Goal: Obtain resource: Obtain resource

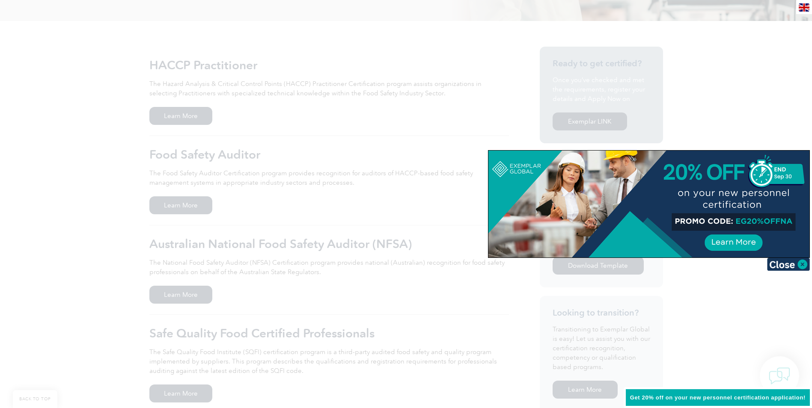
scroll to position [214, 0]
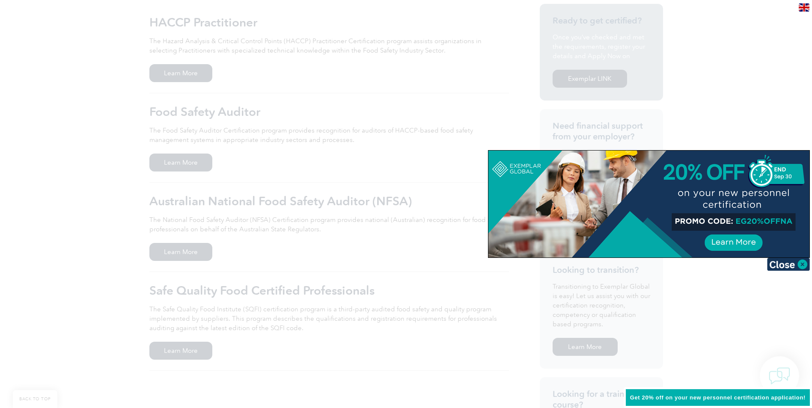
click at [798, 265] on img at bounding box center [788, 264] width 43 height 13
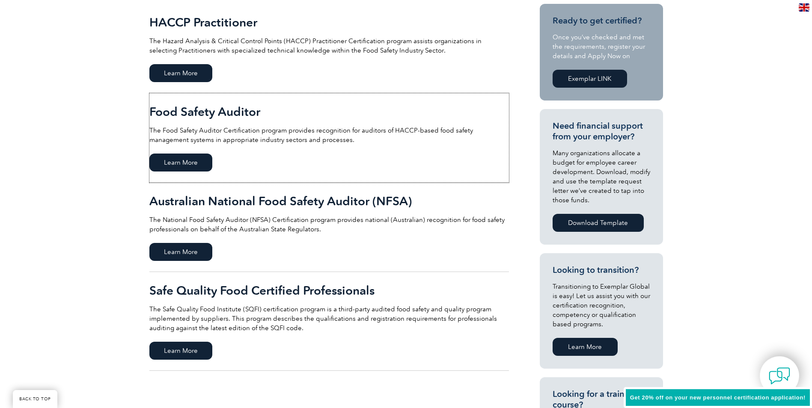
click at [178, 164] on span "Learn More" at bounding box center [180, 163] width 63 height 18
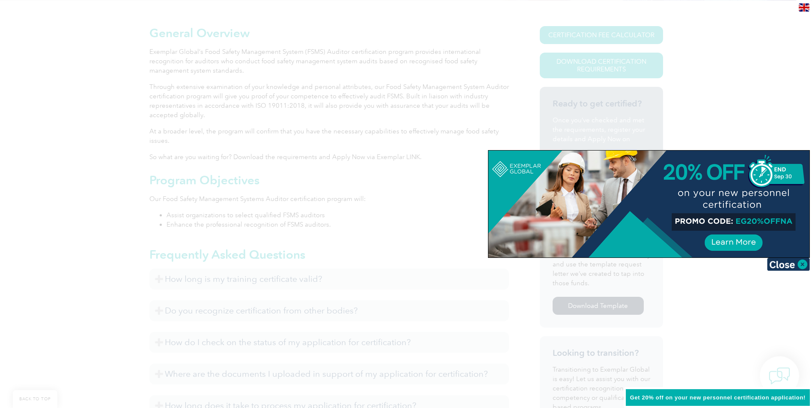
scroll to position [214, 0]
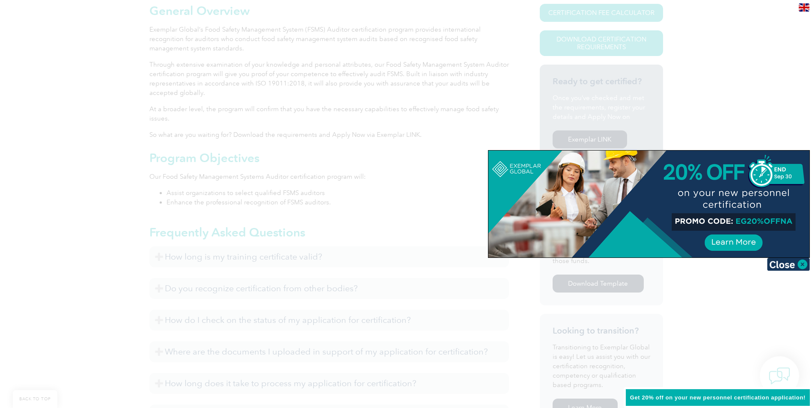
click at [800, 263] on img at bounding box center [788, 264] width 43 height 13
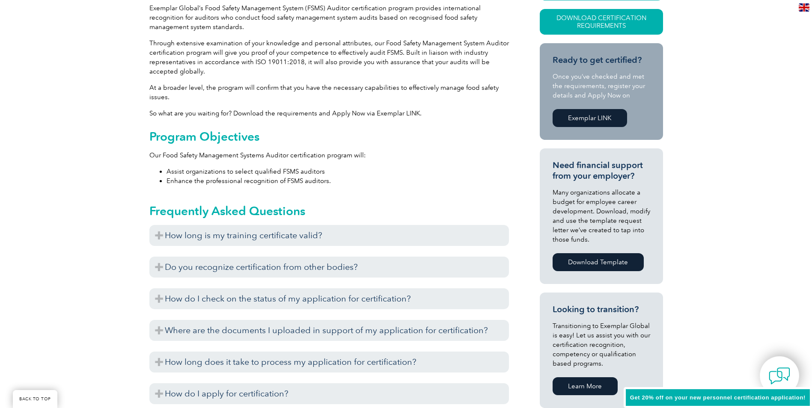
scroll to position [257, 0]
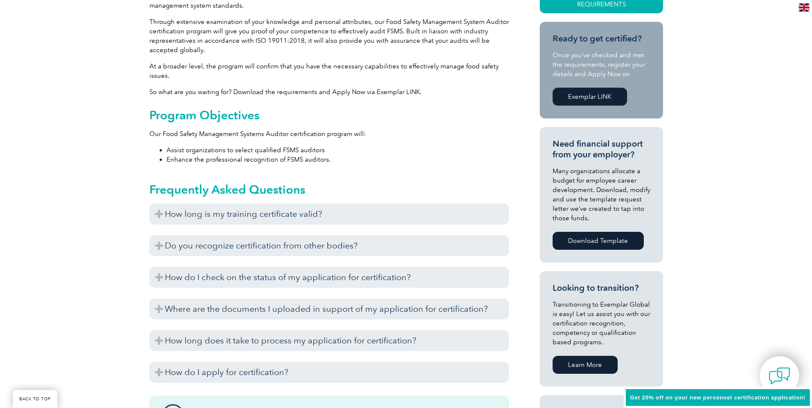
click at [157, 214] on h3 "How long is my training certificate valid?" at bounding box center [328, 214] width 359 height 21
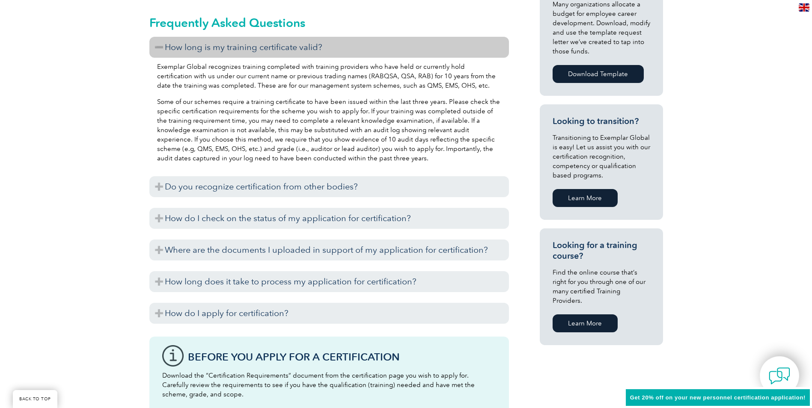
scroll to position [428, 0]
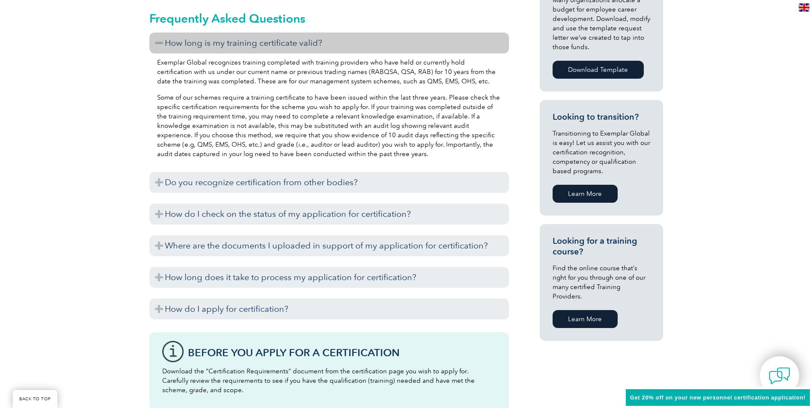
click at [157, 309] on h3 "How do I apply for certification?" at bounding box center [328, 309] width 359 height 21
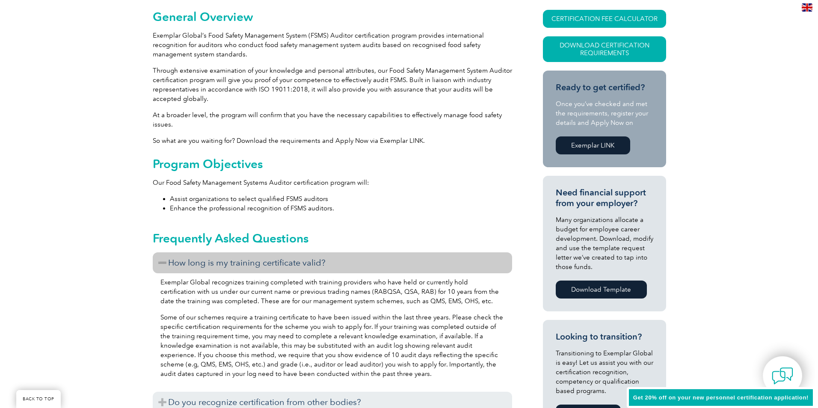
scroll to position [0, 0]
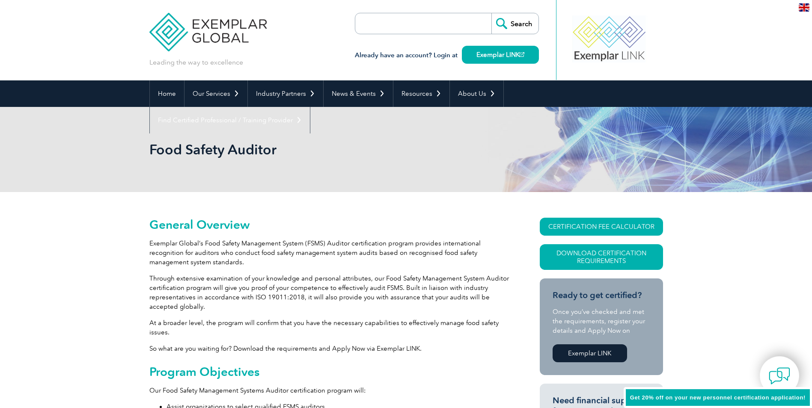
click at [608, 257] on link "Download Certification Requirements" at bounding box center [601, 257] width 123 height 26
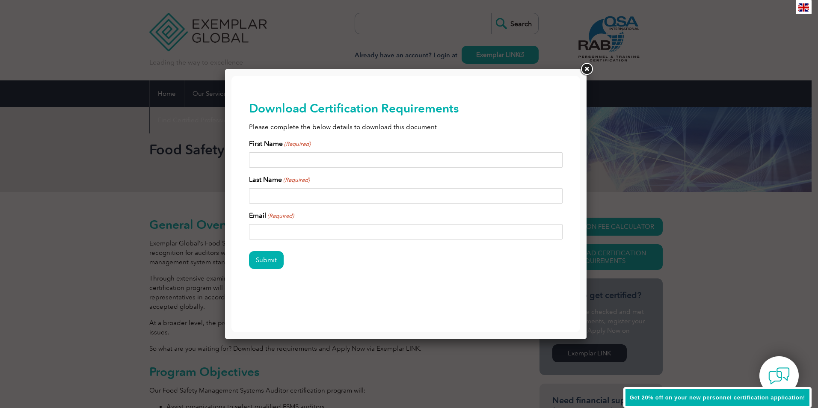
click at [330, 161] on input "First Name (Required)" at bounding box center [406, 159] width 314 height 15
type input "Beda"
click at [308, 192] on input "Last Name (Required)" at bounding box center [406, 195] width 314 height 15
type input "oria"
click at [295, 228] on input "Email (Required)" at bounding box center [406, 231] width 314 height 15
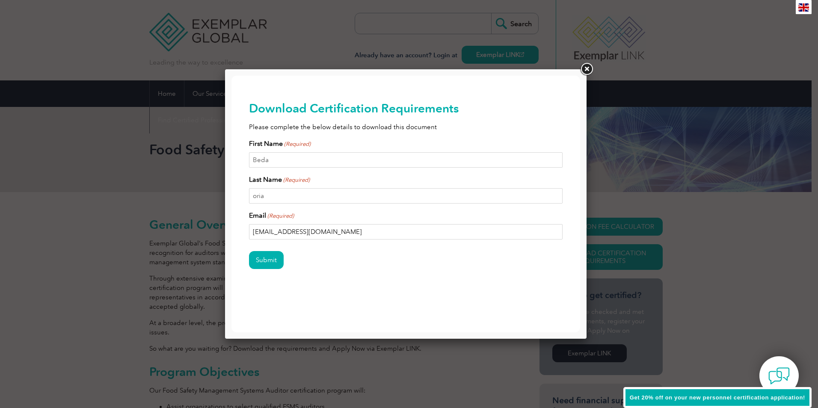
type input "[EMAIL_ADDRESS][DOMAIN_NAME]"
click at [268, 260] on input "Submit" at bounding box center [266, 260] width 35 height 18
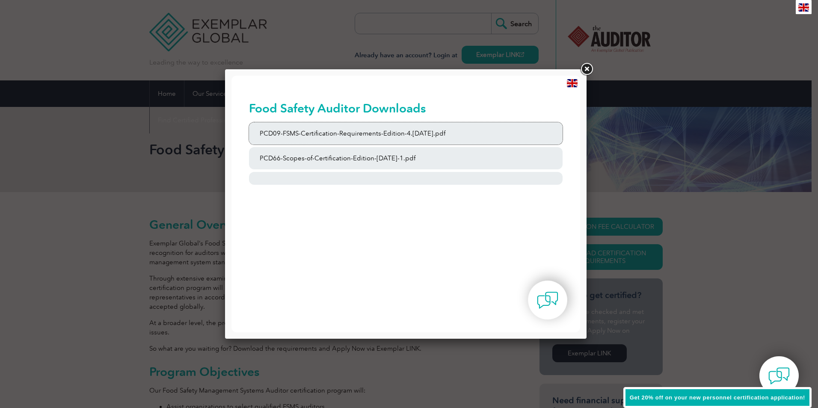
click at [327, 134] on link "PCD09-FSMS-Certification-Requirements-Edition-4.[DATE].pdf" at bounding box center [406, 133] width 314 height 22
